Goal: Transaction & Acquisition: Purchase product/service

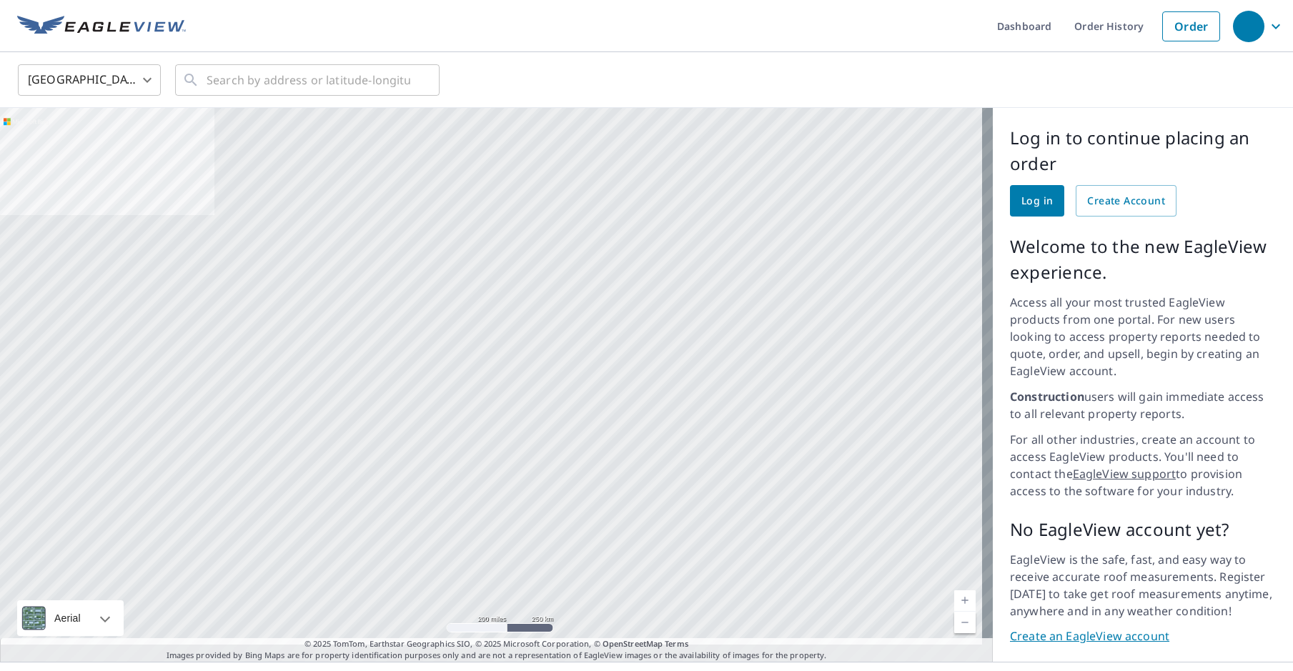
click at [1022, 200] on span "Log in" at bounding box center [1037, 201] width 31 height 18
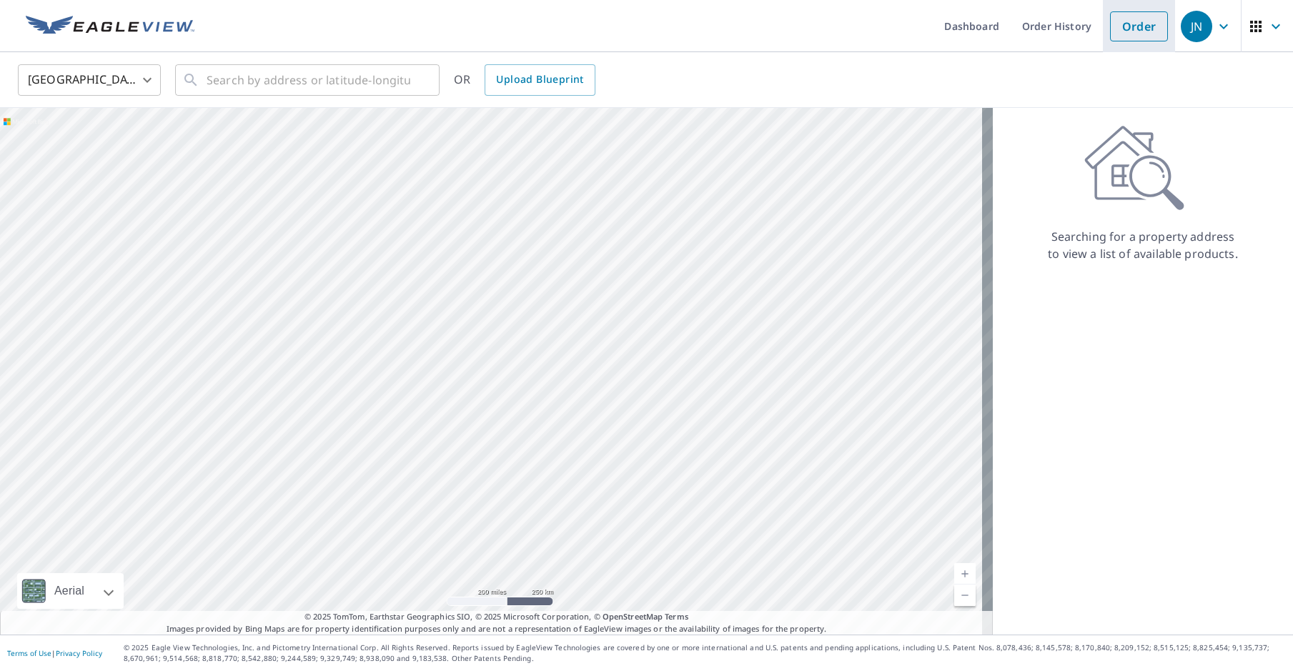
click at [1111, 39] on link "Order" at bounding box center [1139, 26] width 58 height 30
click at [256, 81] on input "text" at bounding box center [309, 80] width 204 height 40
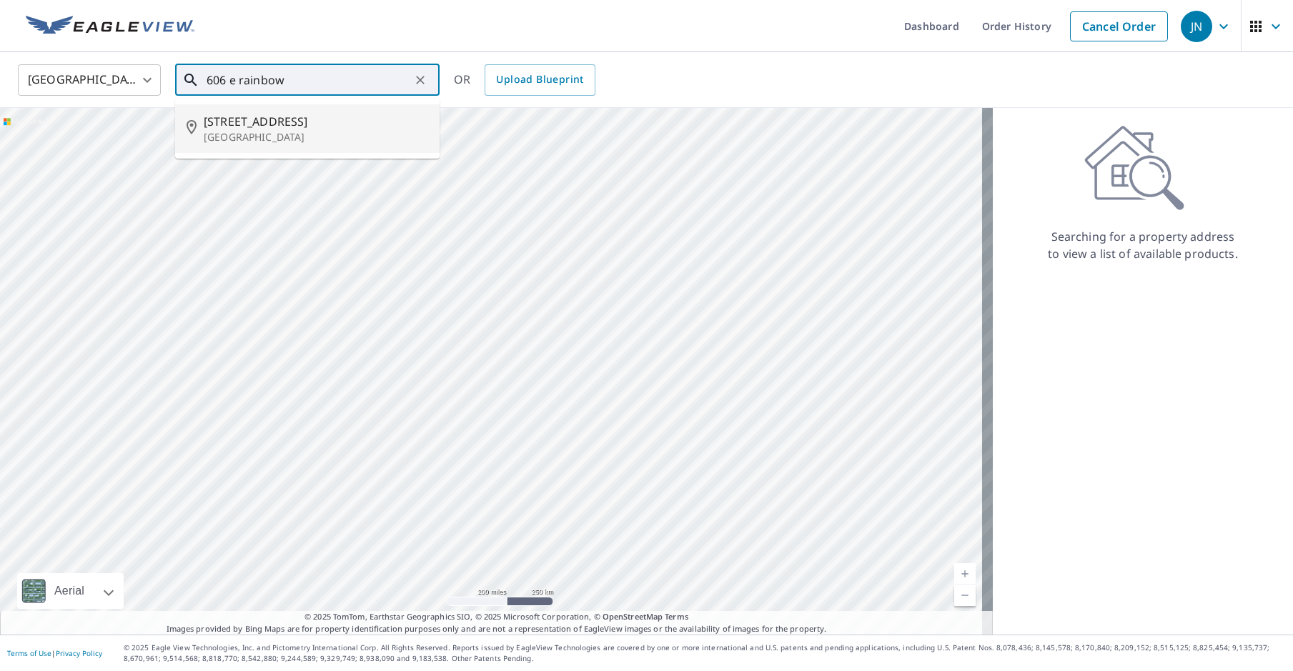
click at [312, 132] on p "[GEOGRAPHIC_DATA]" at bounding box center [316, 137] width 224 height 14
type input "[STREET_ADDRESS]"
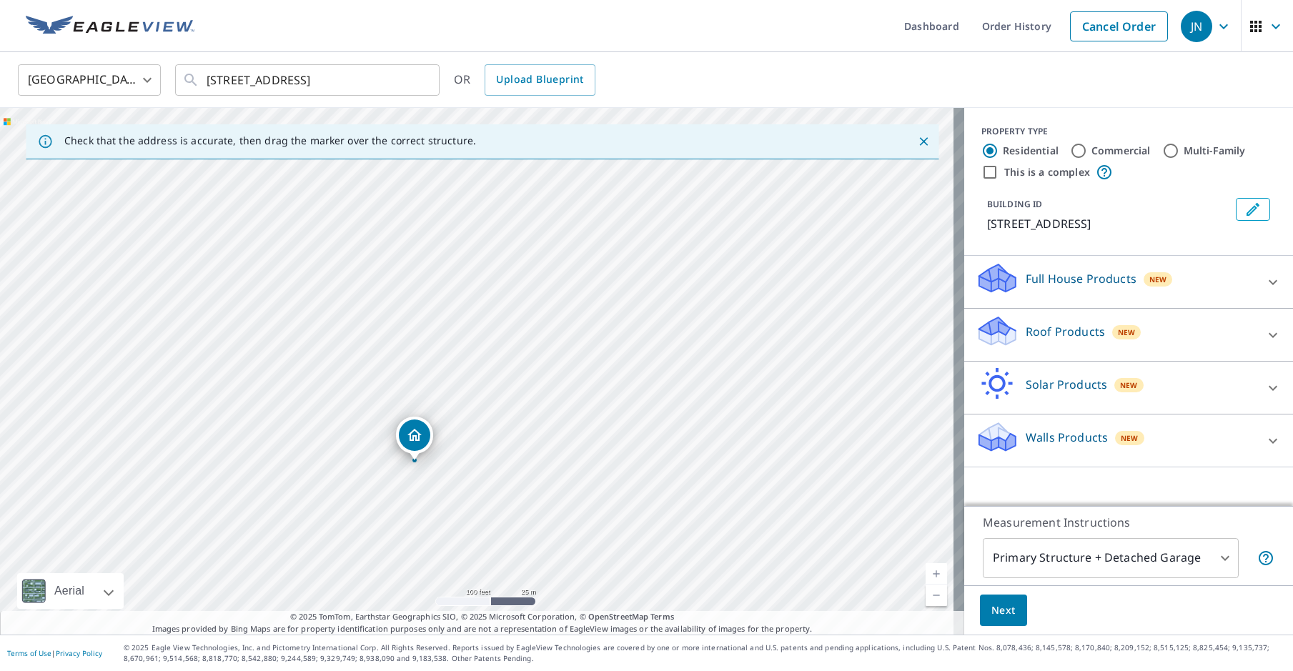
click at [1004, 333] on icon at bounding box center [997, 336] width 36 height 17
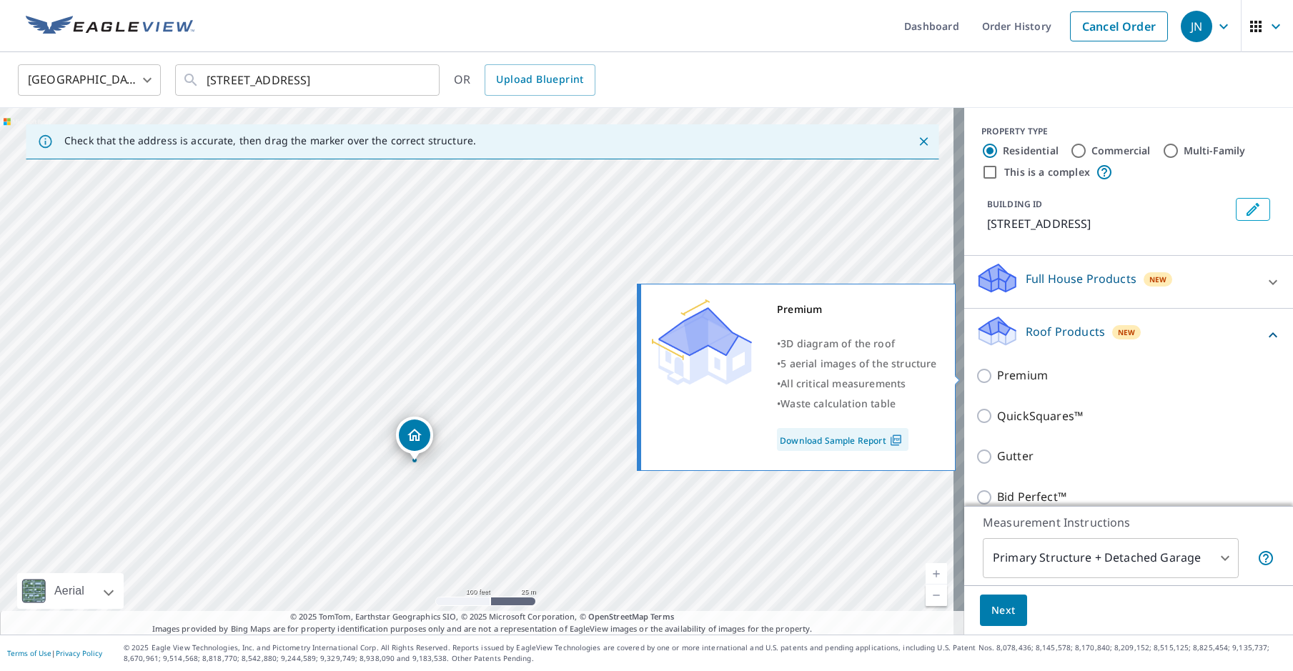
click at [976, 375] on input "Premium" at bounding box center [986, 375] width 21 height 17
checkbox input "true"
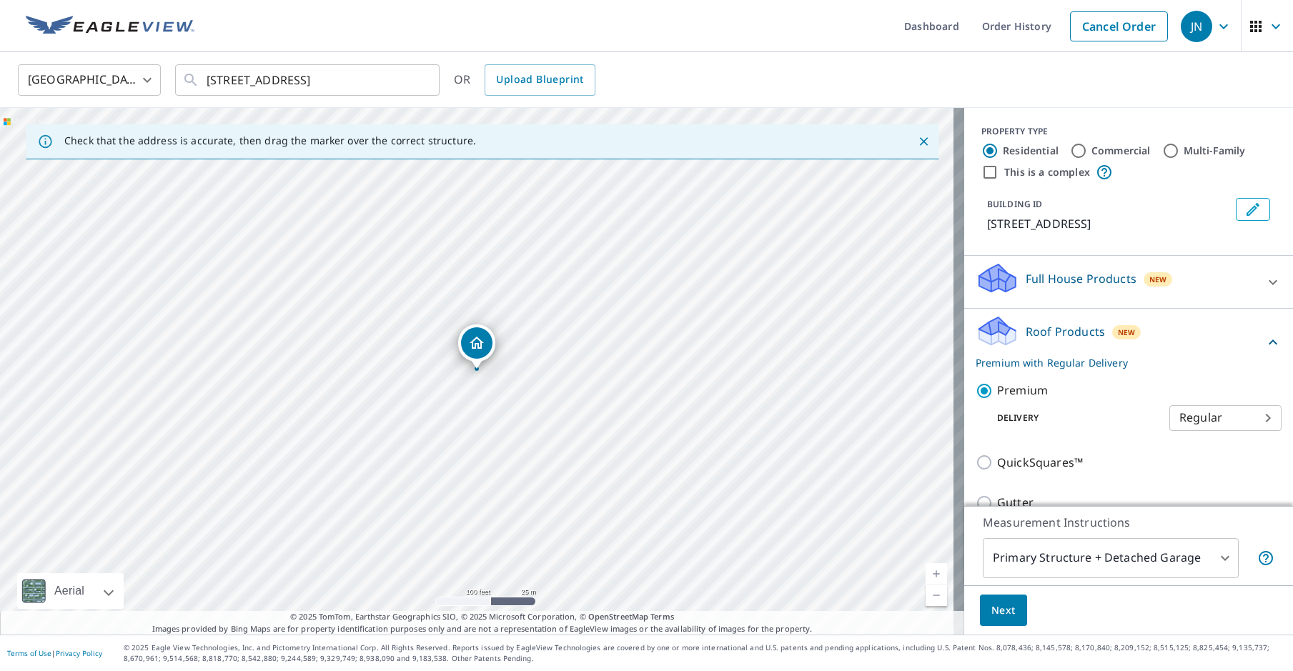
click at [992, 617] on span "Next" at bounding box center [1004, 611] width 24 height 18
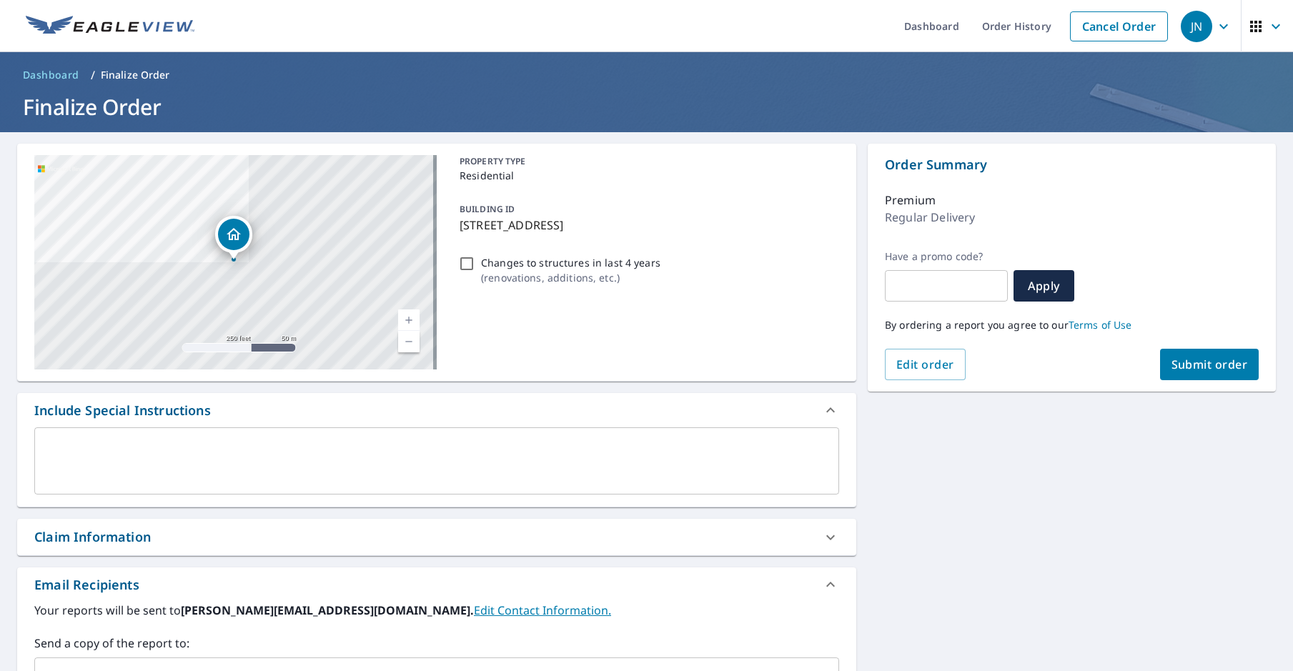
click at [1170, 372] on button "Submit order" at bounding box center [1209, 364] width 99 height 31
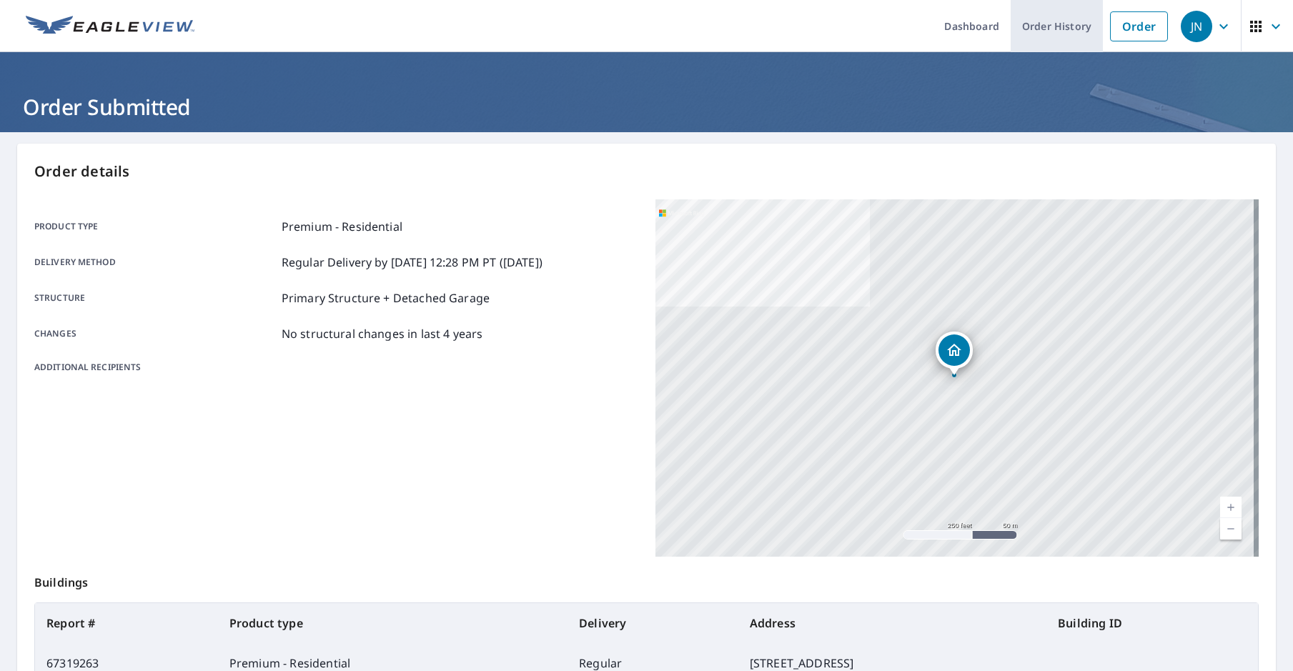
click at [1029, 32] on link "Order History" at bounding box center [1057, 26] width 92 height 52
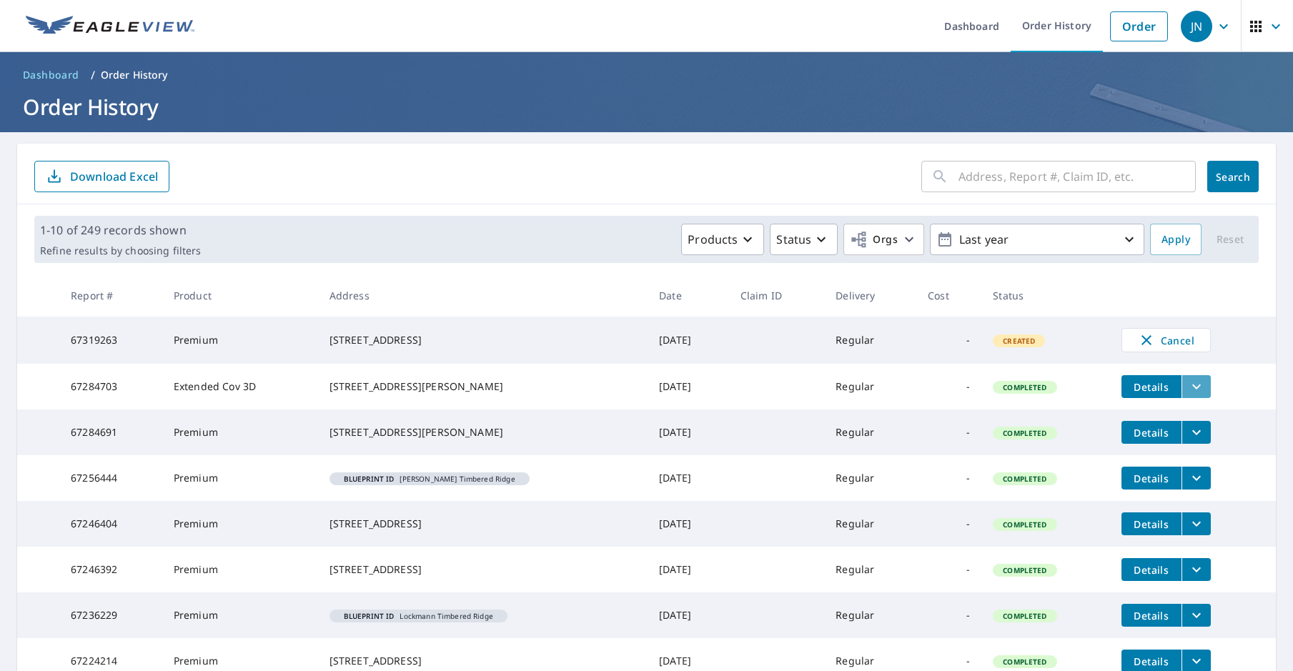
click at [1189, 389] on icon "filesDropdownBtn-67284703" at bounding box center [1196, 386] width 17 height 17
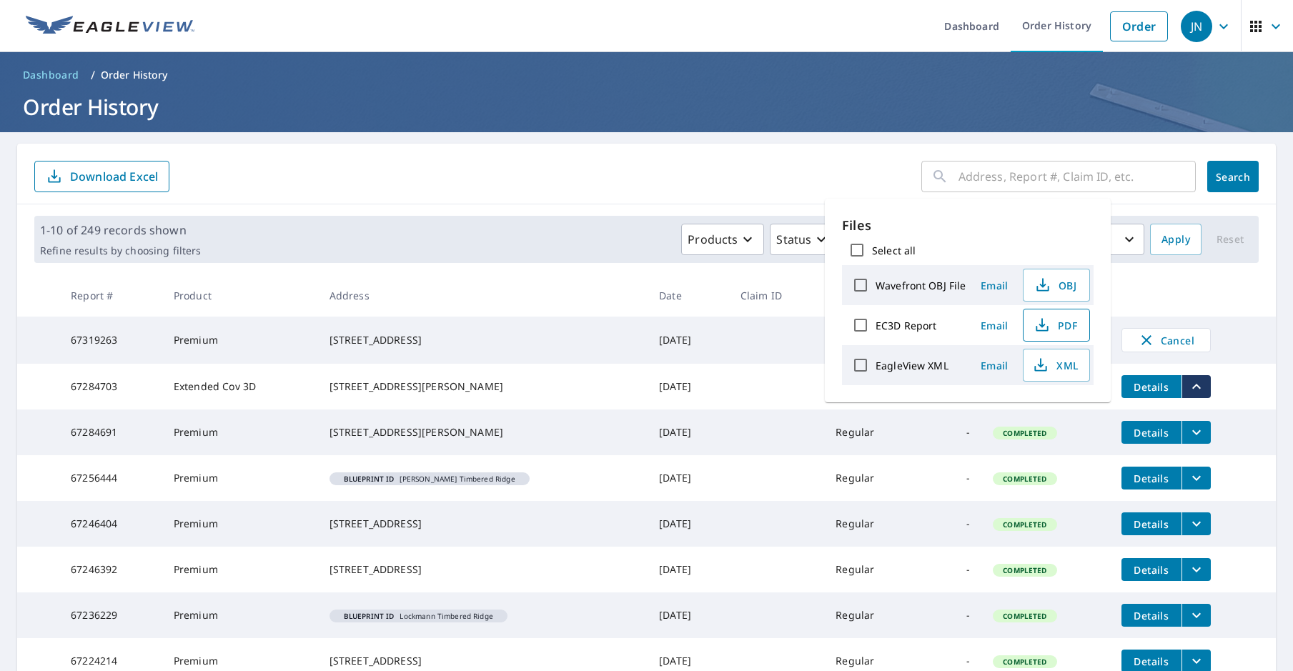
click at [1039, 326] on icon "button" at bounding box center [1042, 322] width 6 height 9
click at [736, 445] on td at bounding box center [776, 433] width 95 height 46
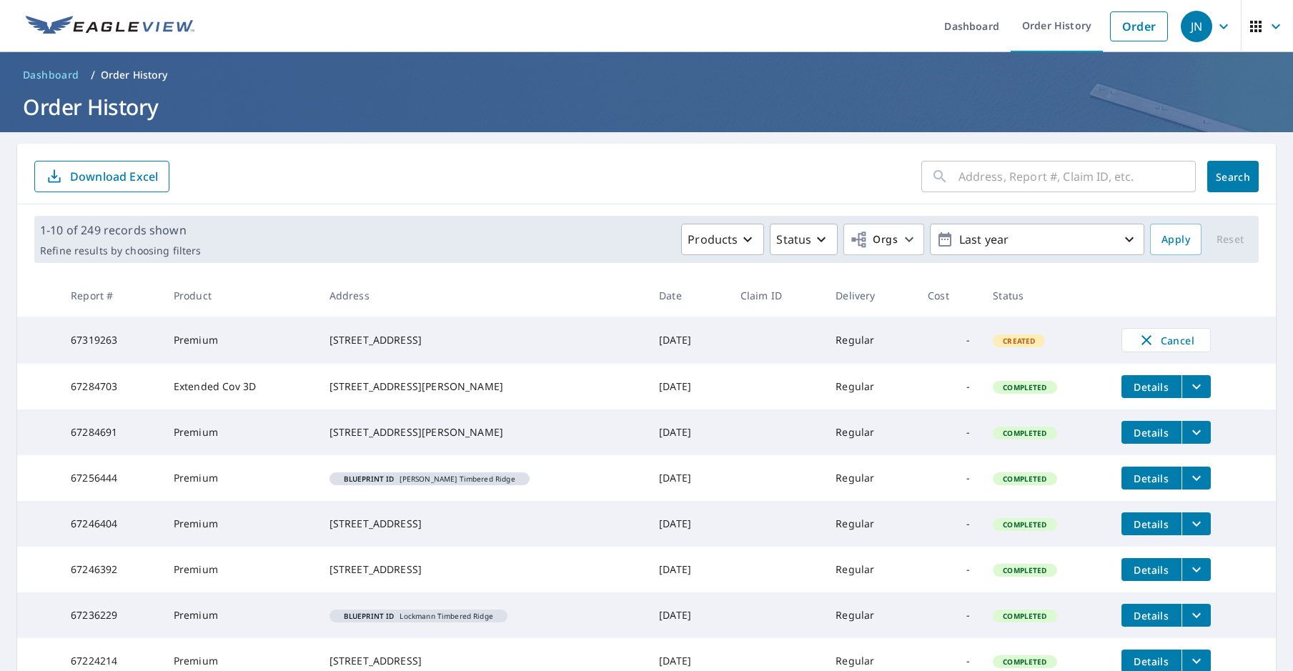
click at [1193, 438] on icon "filesDropdownBtn-67284691" at bounding box center [1196, 432] width 17 height 17
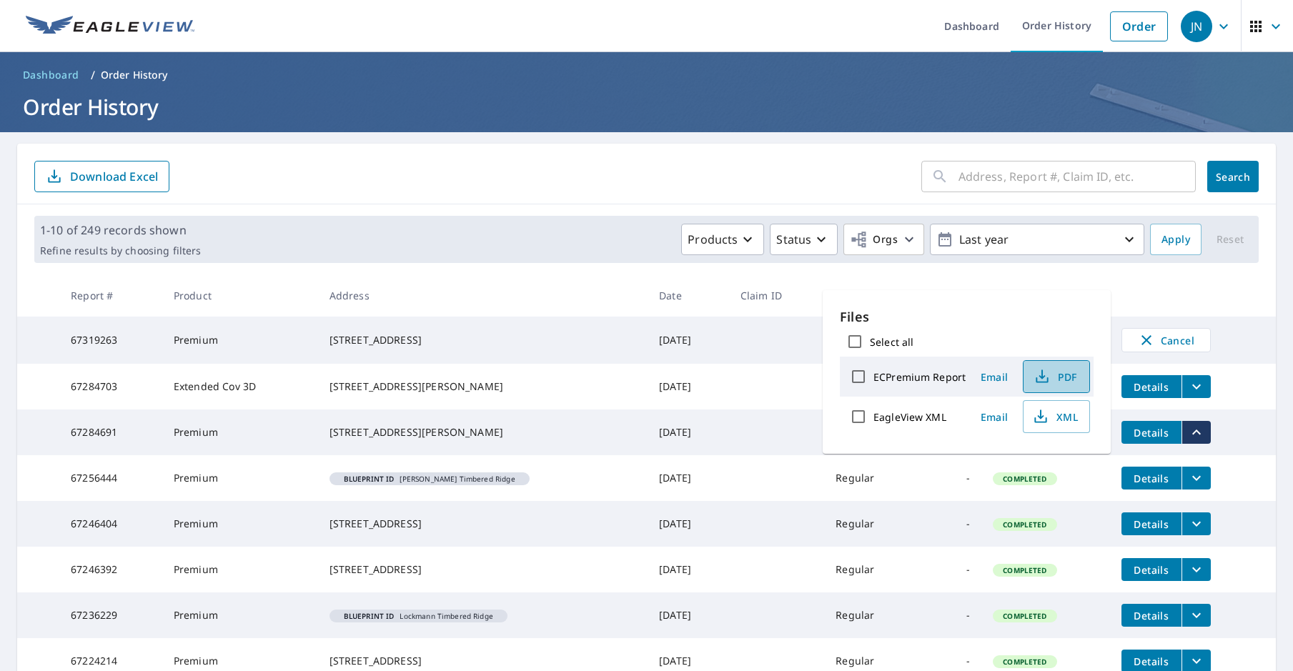
click at [1055, 370] on span "PDF" at bounding box center [1055, 376] width 46 height 17
click at [1042, 386] on button "PDF" at bounding box center [1056, 376] width 67 height 33
